Goal: Contribute content

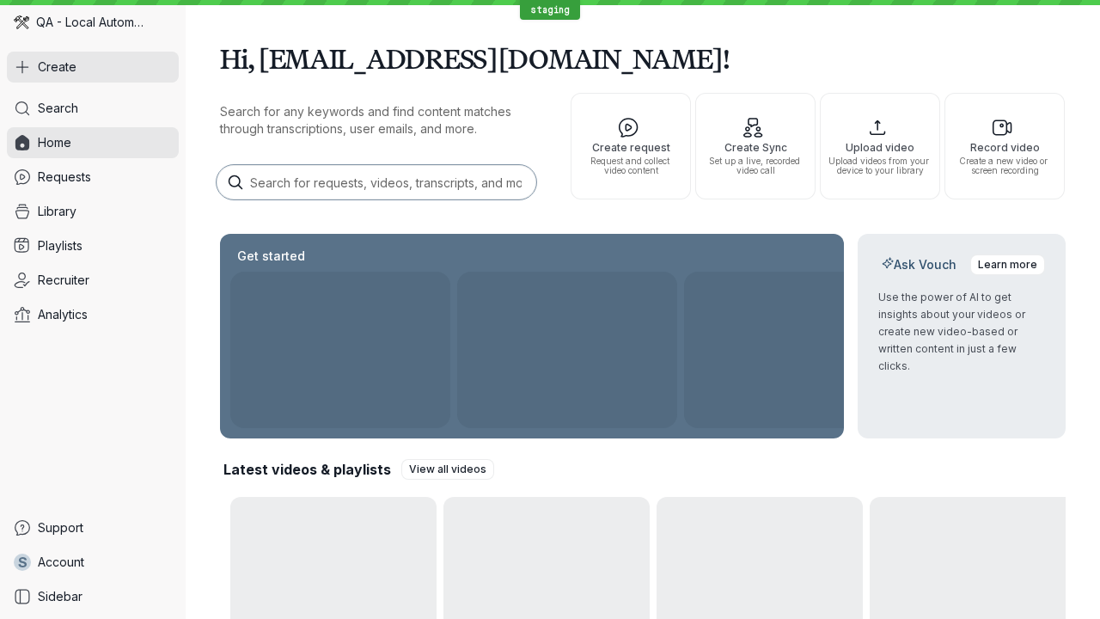
click at [93, 67] on button "Create" at bounding box center [93, 67] width 172 height 31
